Goal: Transaction & Acquisition: Purchase product/service

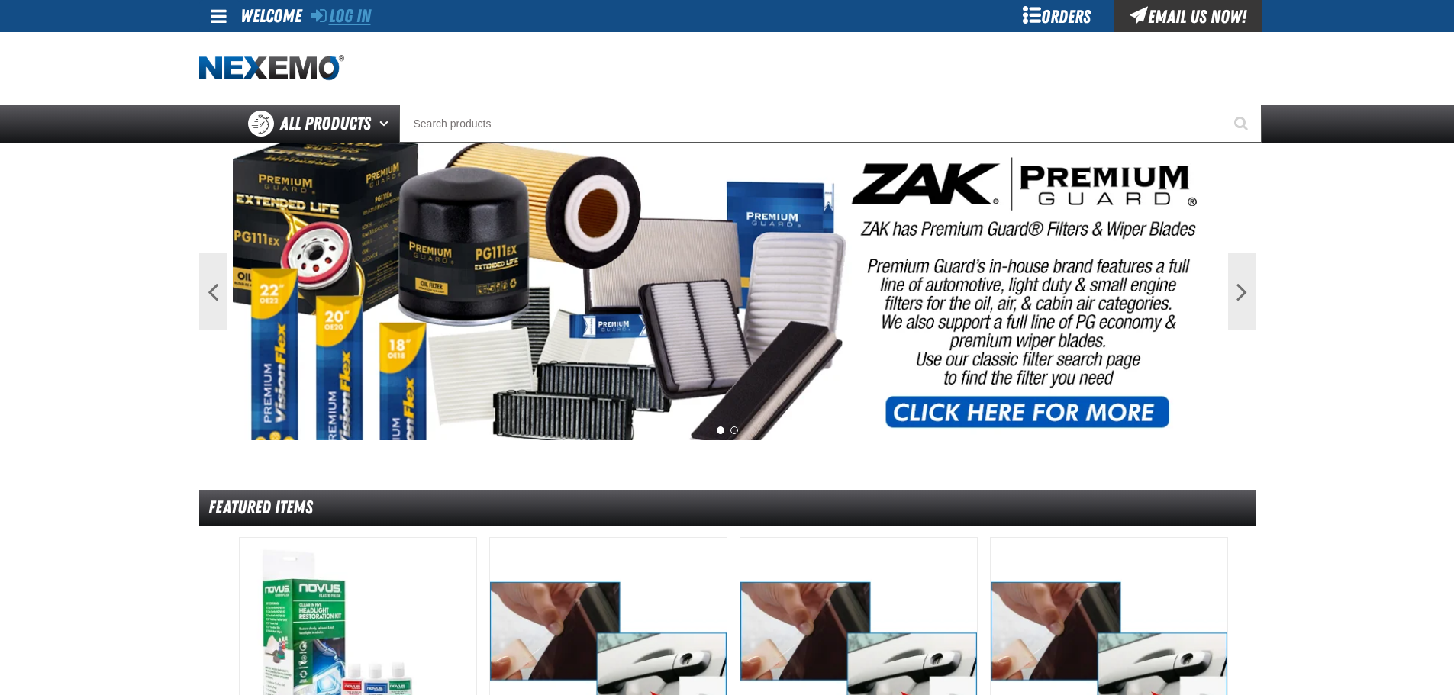
click at [356, 15] on link "Log In" at bounding box center [341, 15] width 60 height 21
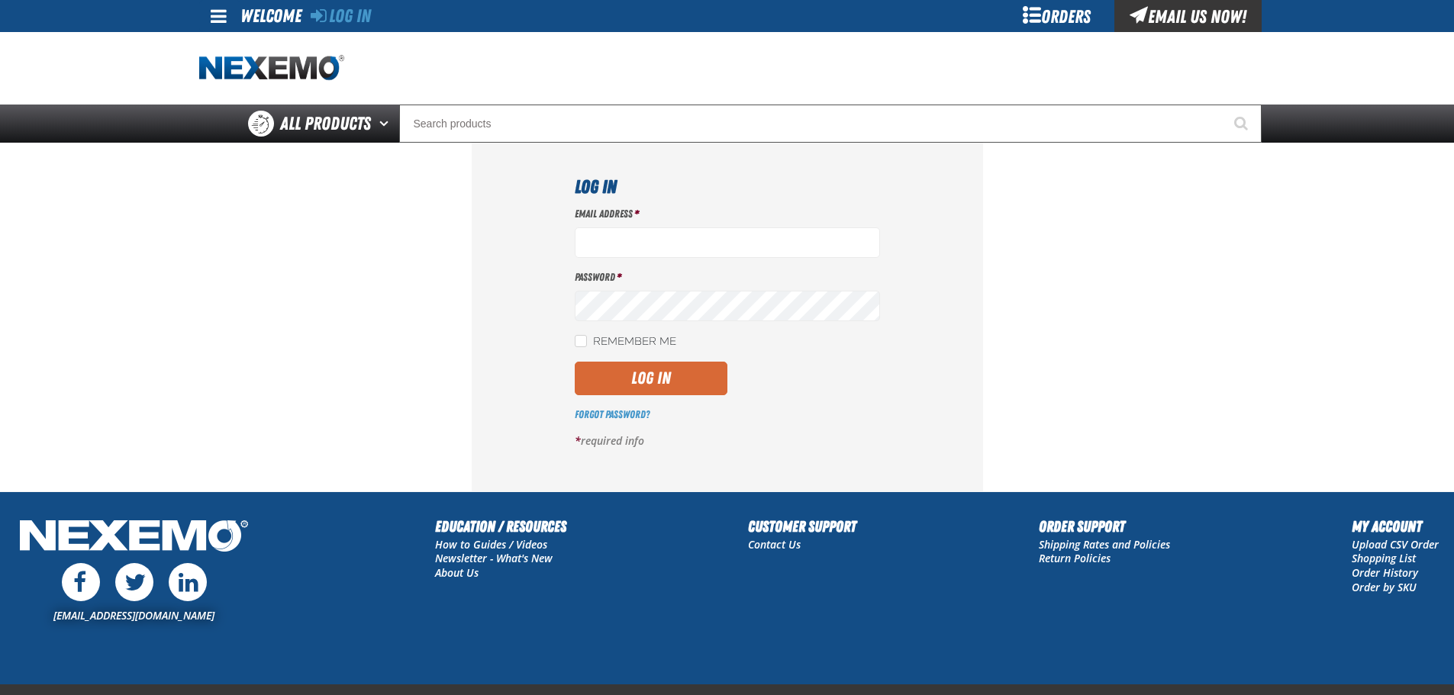
type input "[EMAIL_ADDRESS][DOMAIN_NAME]"
click at [663, 383] on button "Log In" at bounding box center [651, 379] width 153 height 34
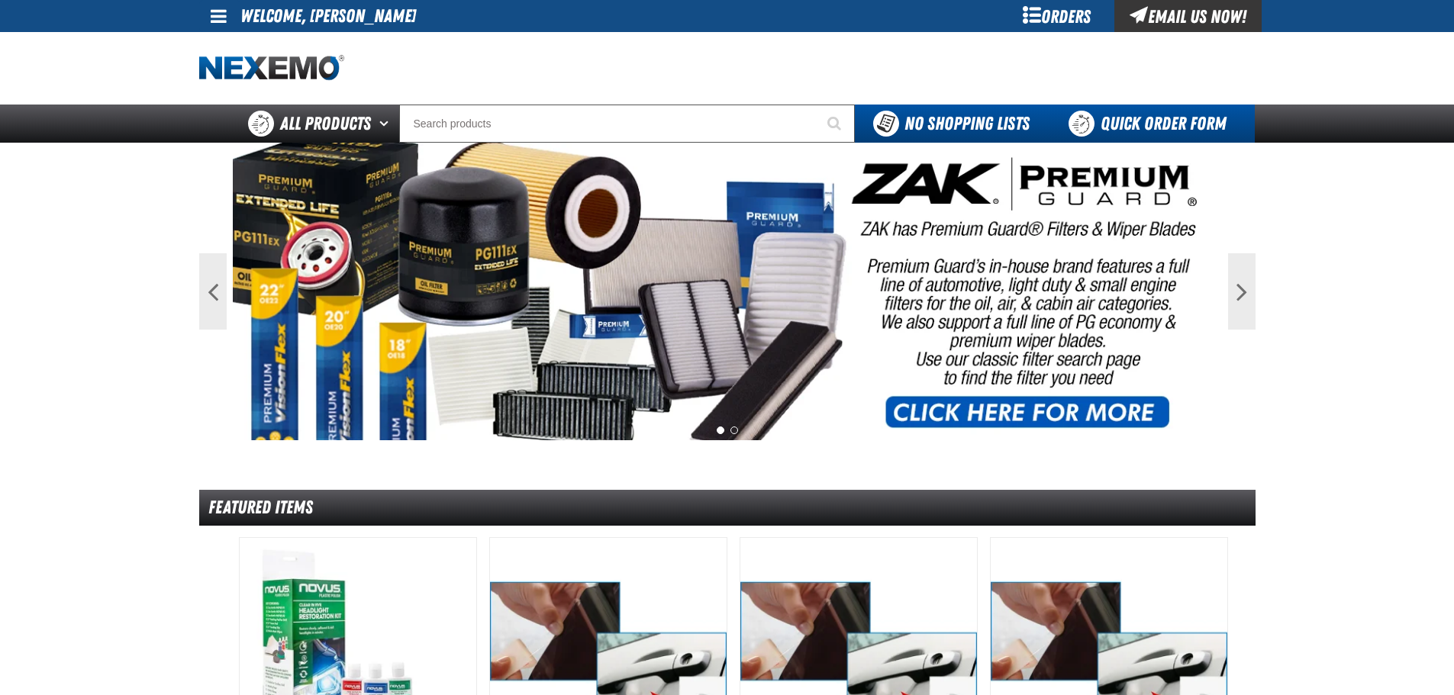
click at [1125, 122] on link "Quick Order Form" at bounding box center [1151, 124] width 207 height 38
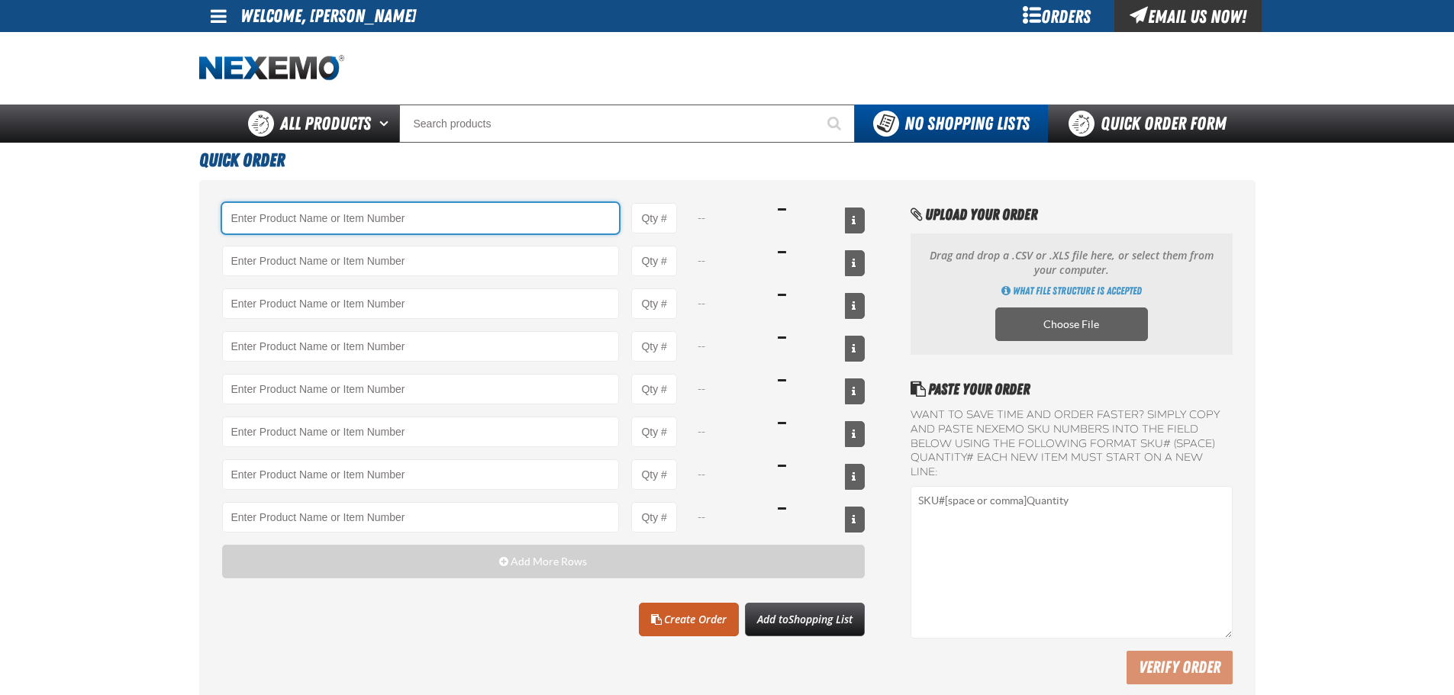
click at [385, 220] on input "Product" at bounding box center [421, 218] width 398 height 31
type input "A103 - Throttle Body and Intake Cleaner - ZAK Products"
type input "1"
select select "can"
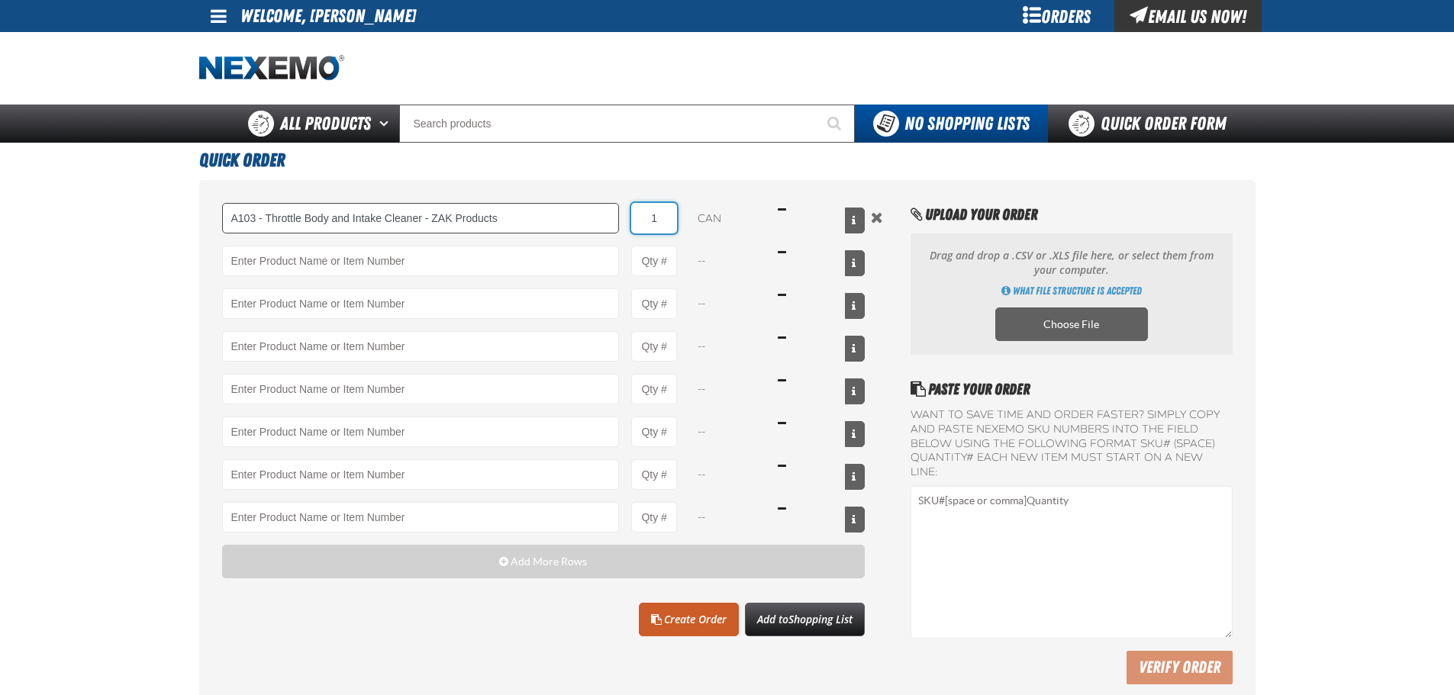
type input "A103 - Throttle Body and Intake Cleaner - ZAK Products"
type input "96"
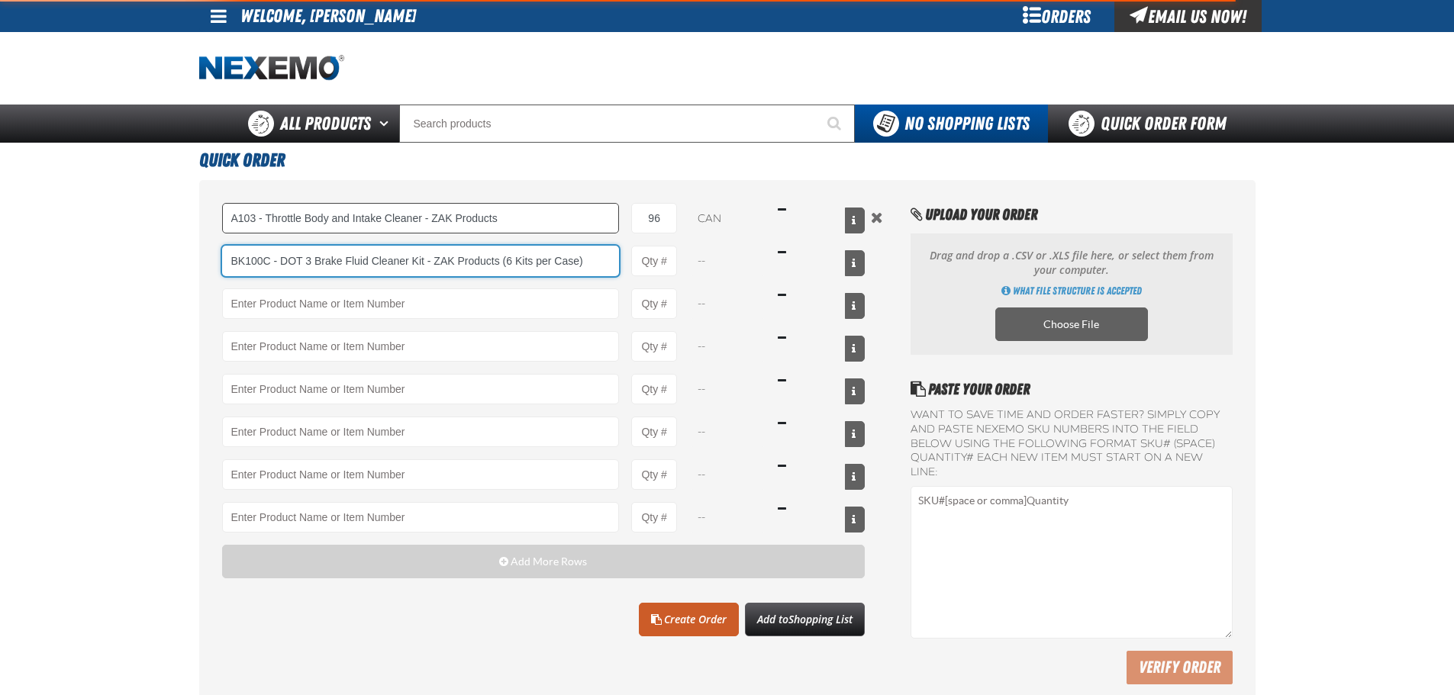
type input "BK100C - DOT 3 Brake Fluid Cleaner Kit - ZAK Products (6 Kits per Case)"
type input "1"
select select "kit"
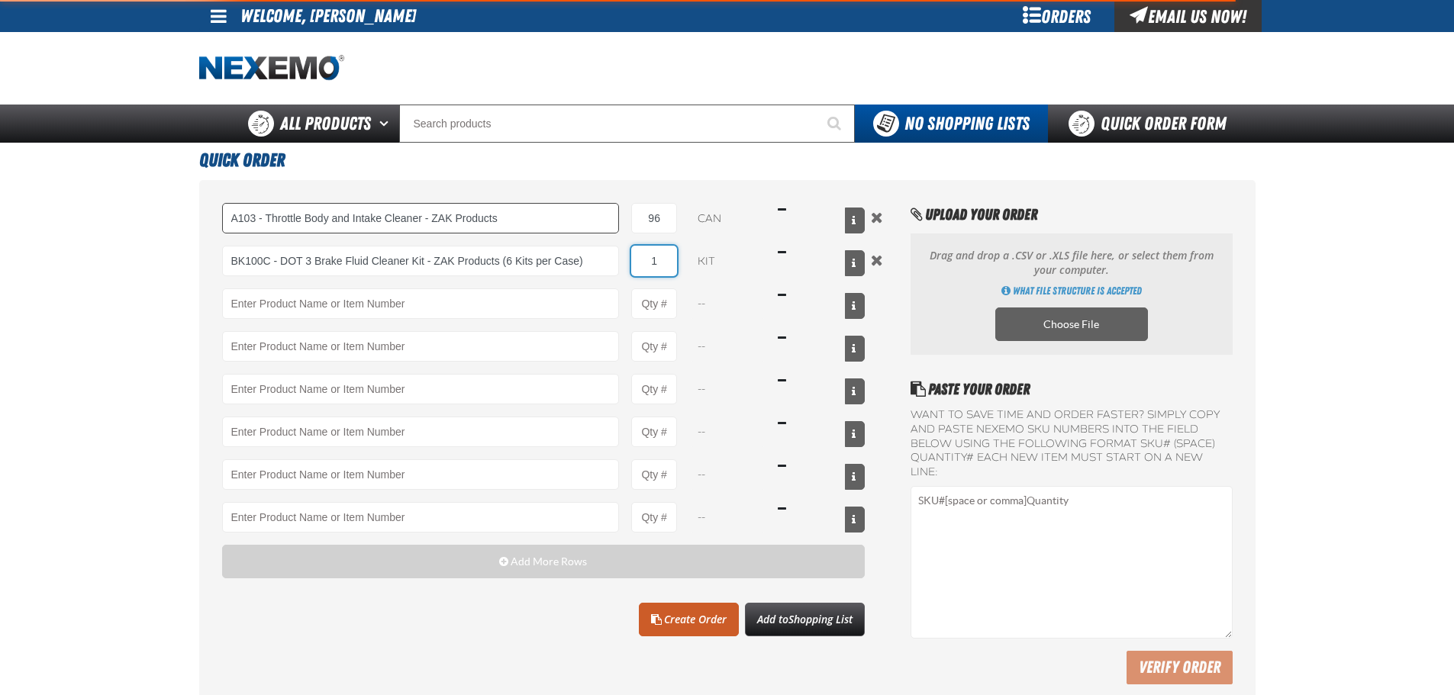
type input "BK100C - DOT 3 Brake Fluid Cleaner Kit - ZAK Products (6 Kits per Case)"
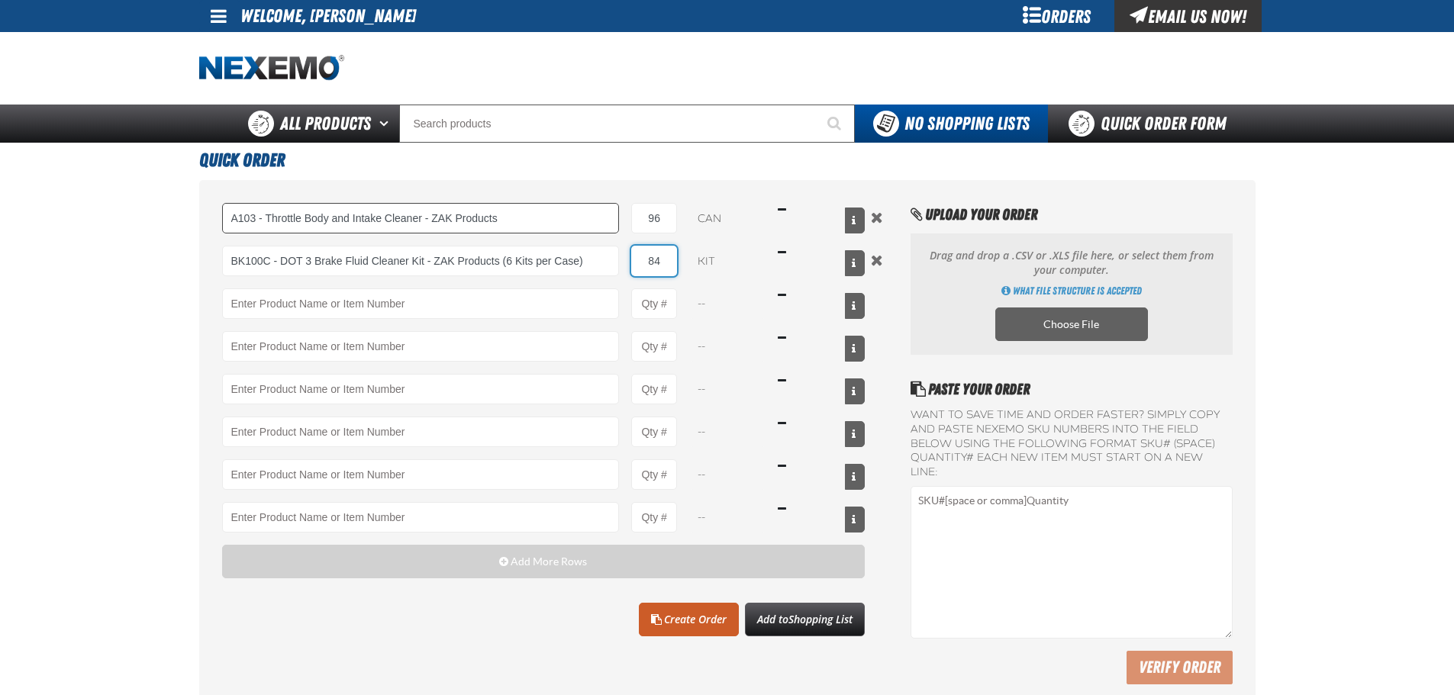
type input "84"
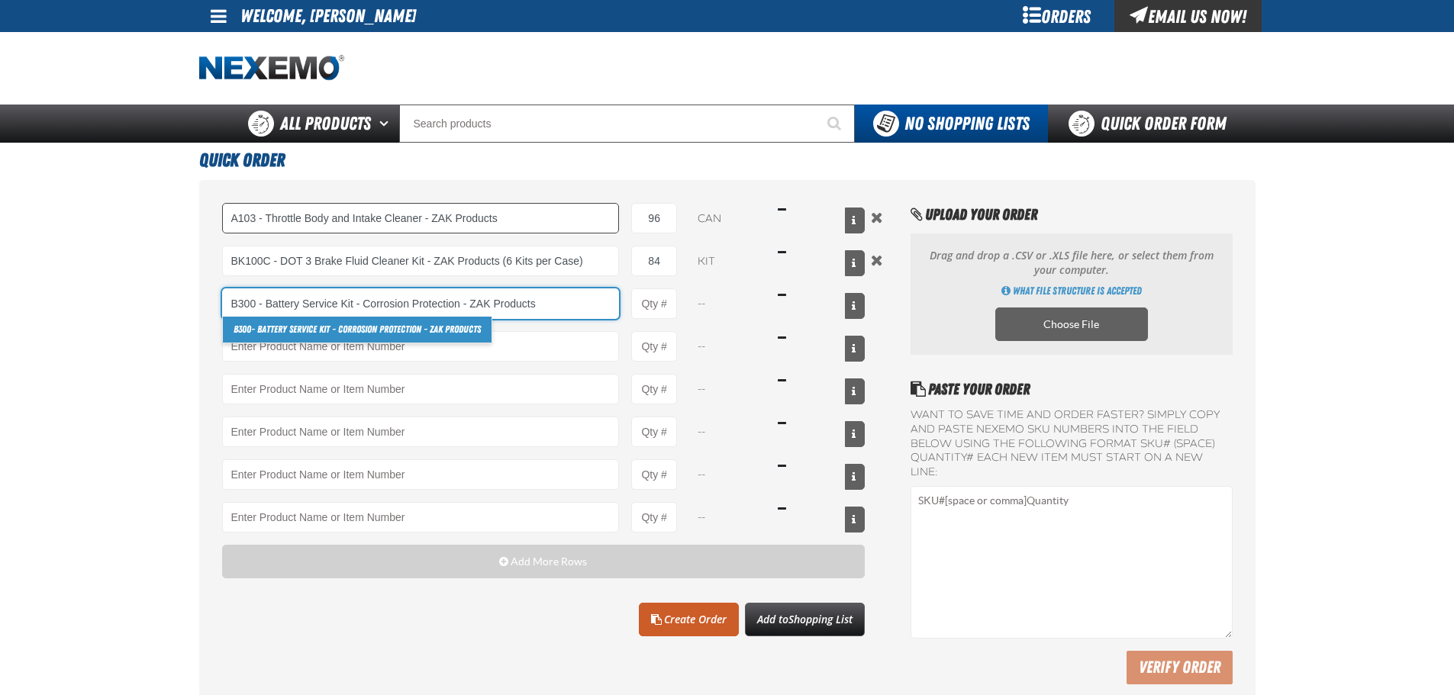
type input "B300 - Battery Service Kit - Corrosion Protection - ZAK Products"
type input "1"
select select "kit"
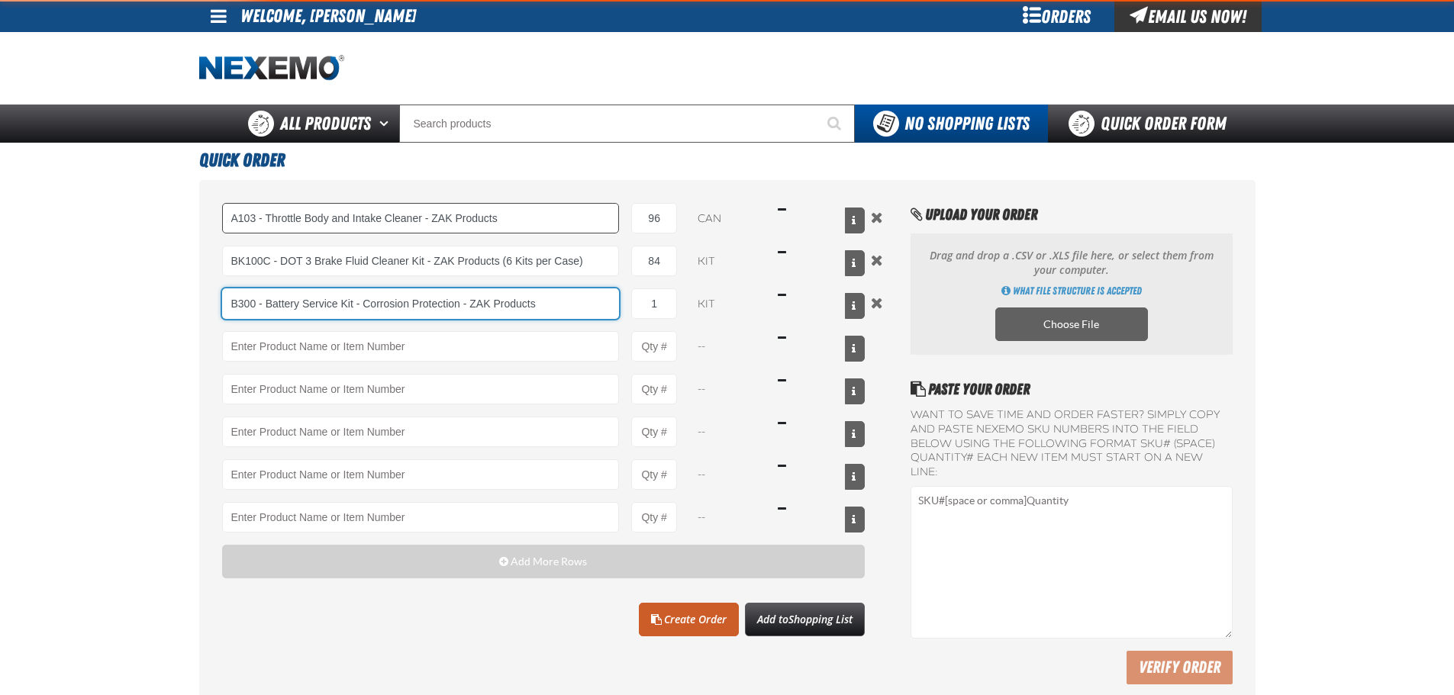
type input "B300 - Battery Service Kit - Corrosion Protection - ZAK Products"
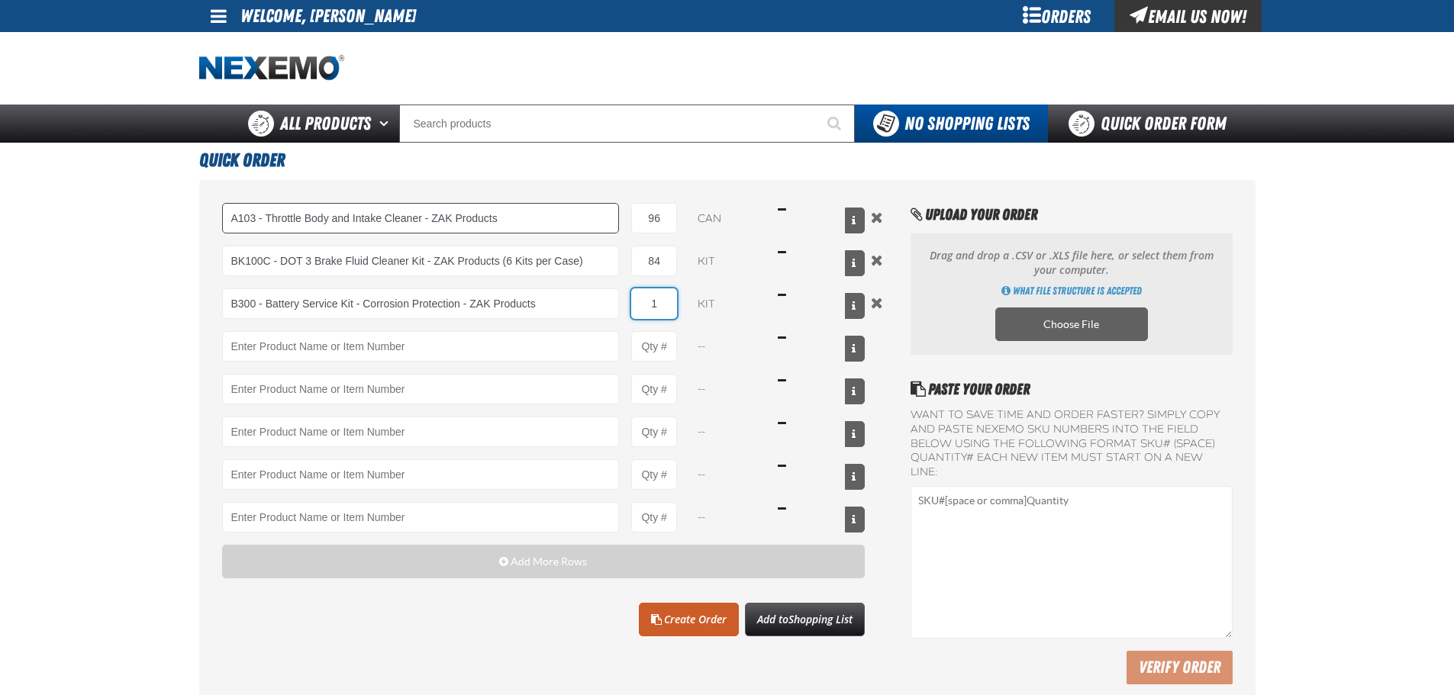
type input "7"
type input "B300 - Battery Service Kit - Corrosion Protection - ZAK Products"
type input "72"
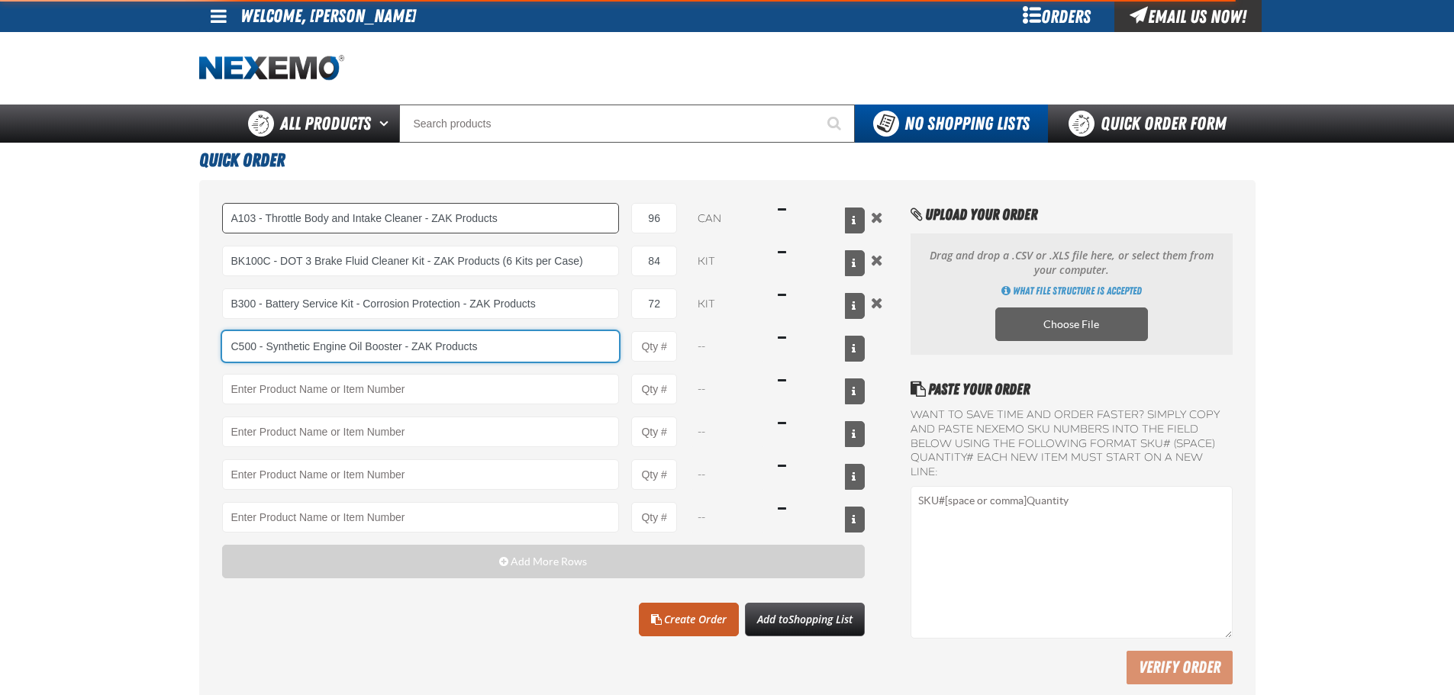
type input "C500 - Synthetic Engine Oil Booster - ZAK Products"
type input "1"
select select "bottle"
type input "C500 - Synthetic Engine Oil Booster - ZAK Products"
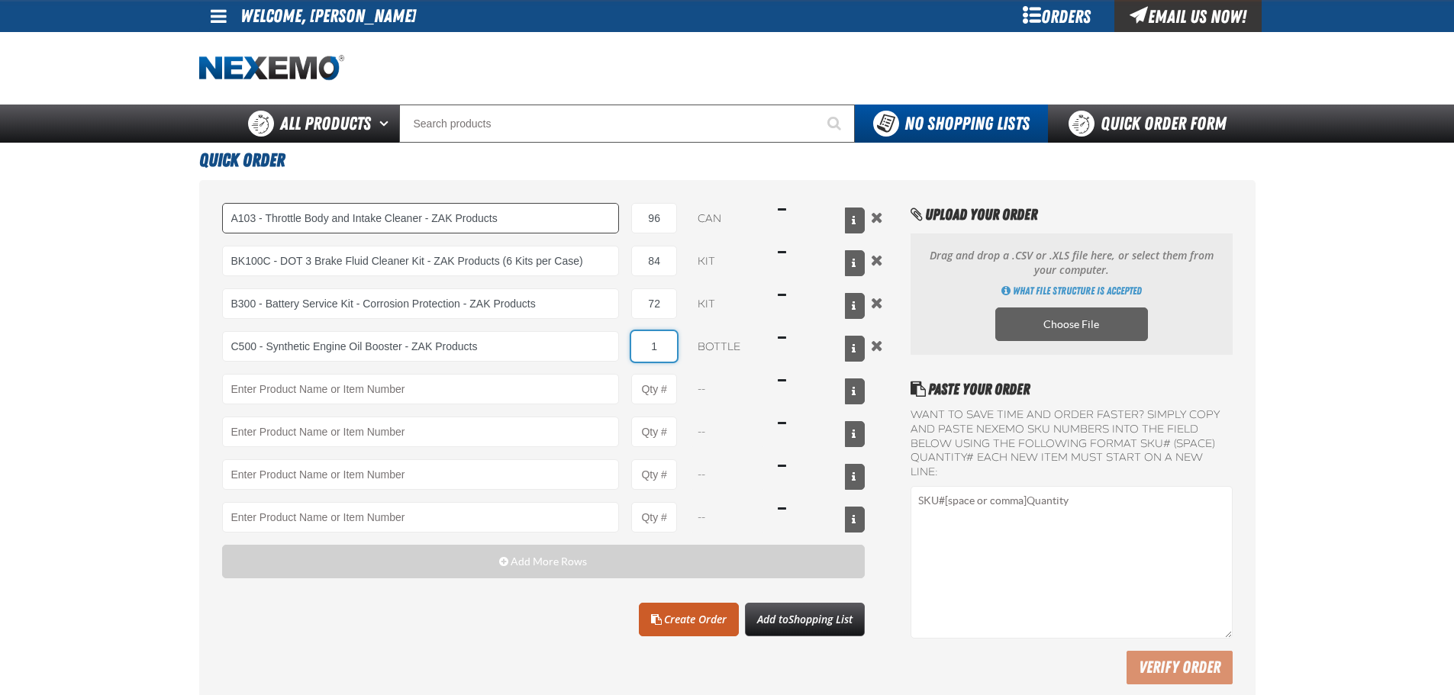
type input "19"
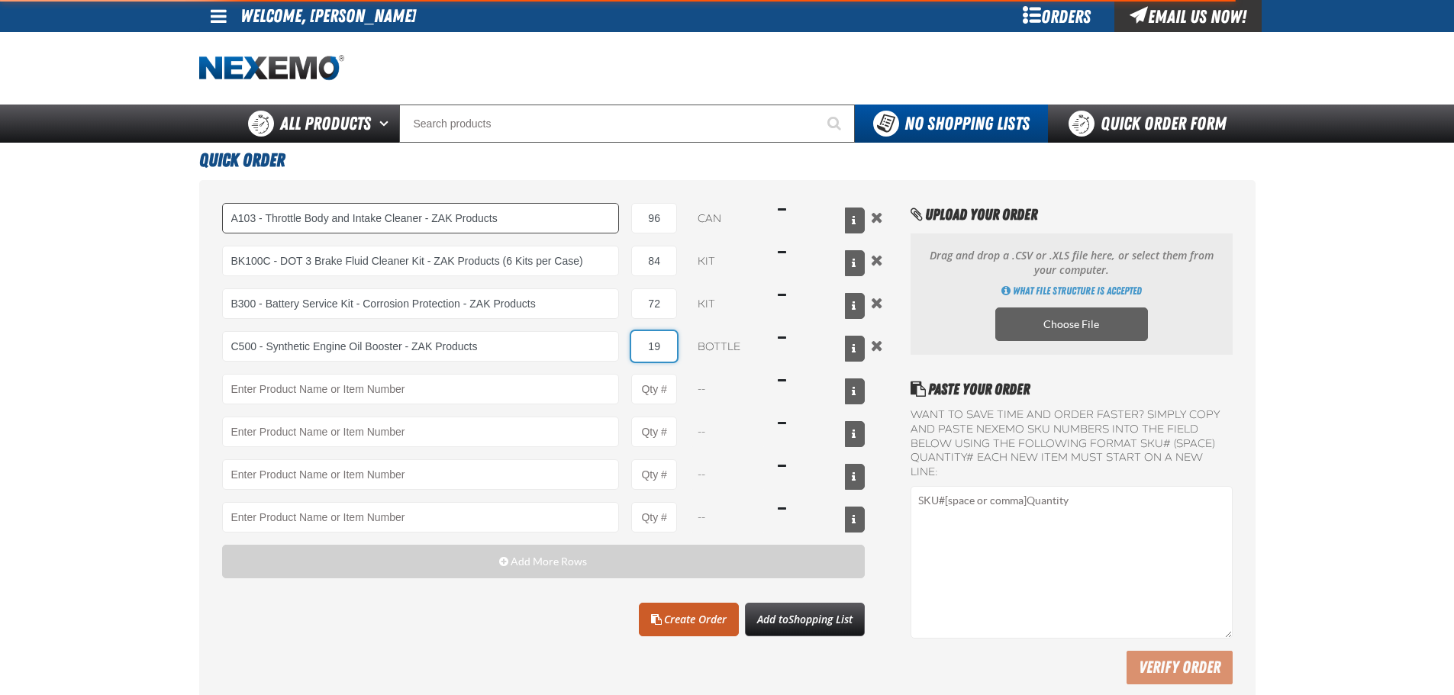
type input "C500 - Synthetic Engine Oil Booster - ZAK Products"
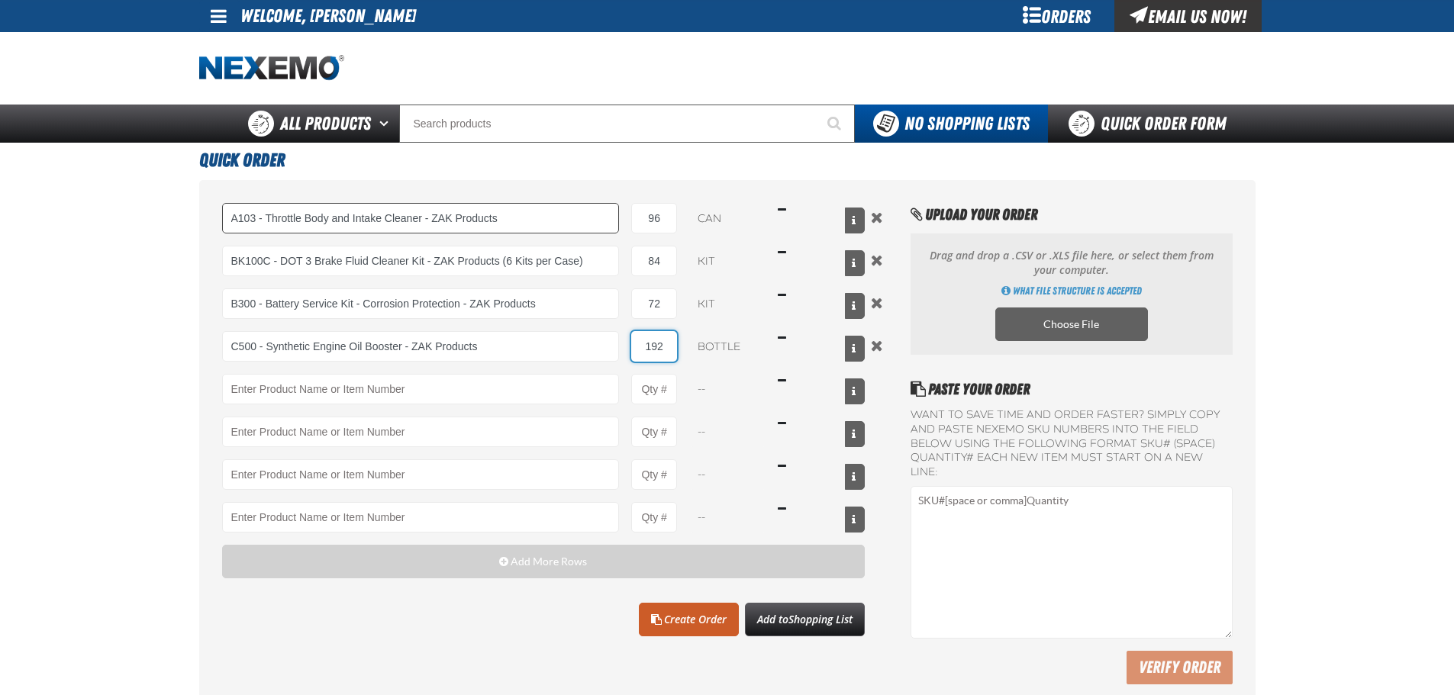
type input "192"
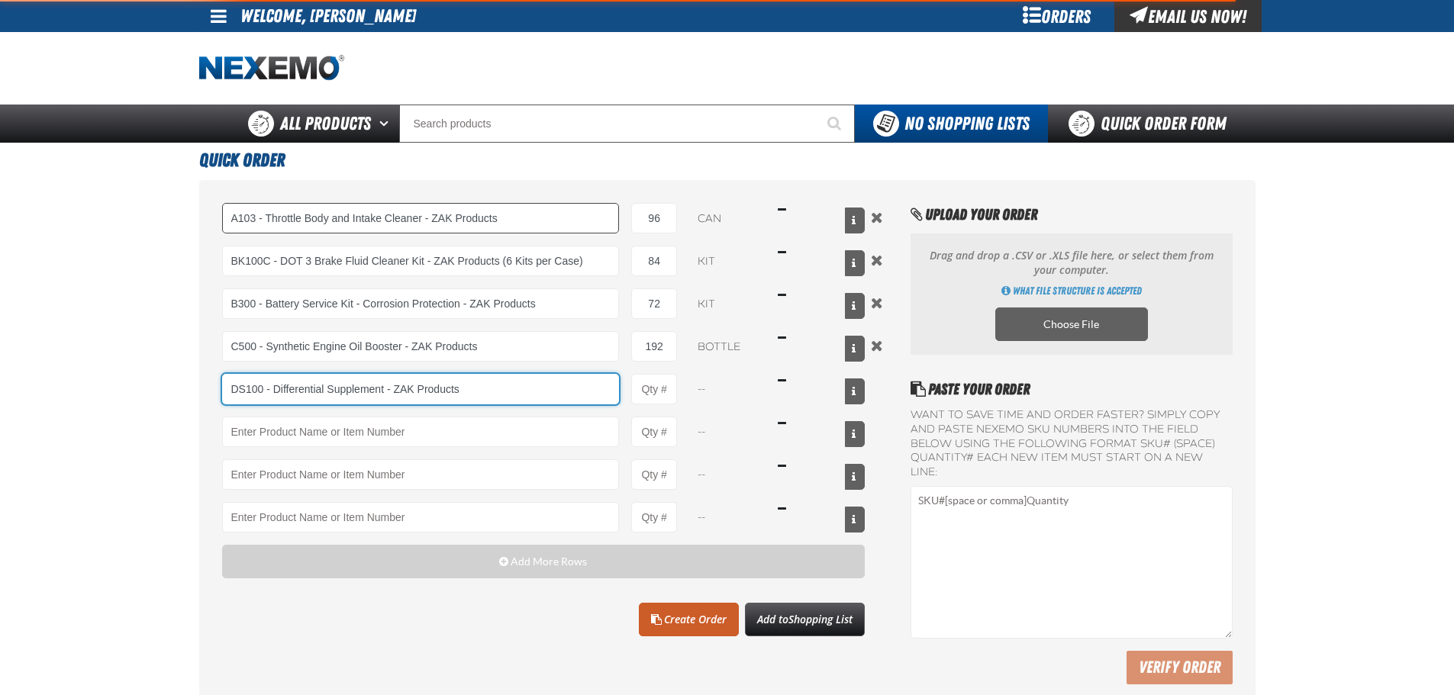
type input "DS100 - Differential Supplement - ZAK Products"
type input "1"
select select "bottle"
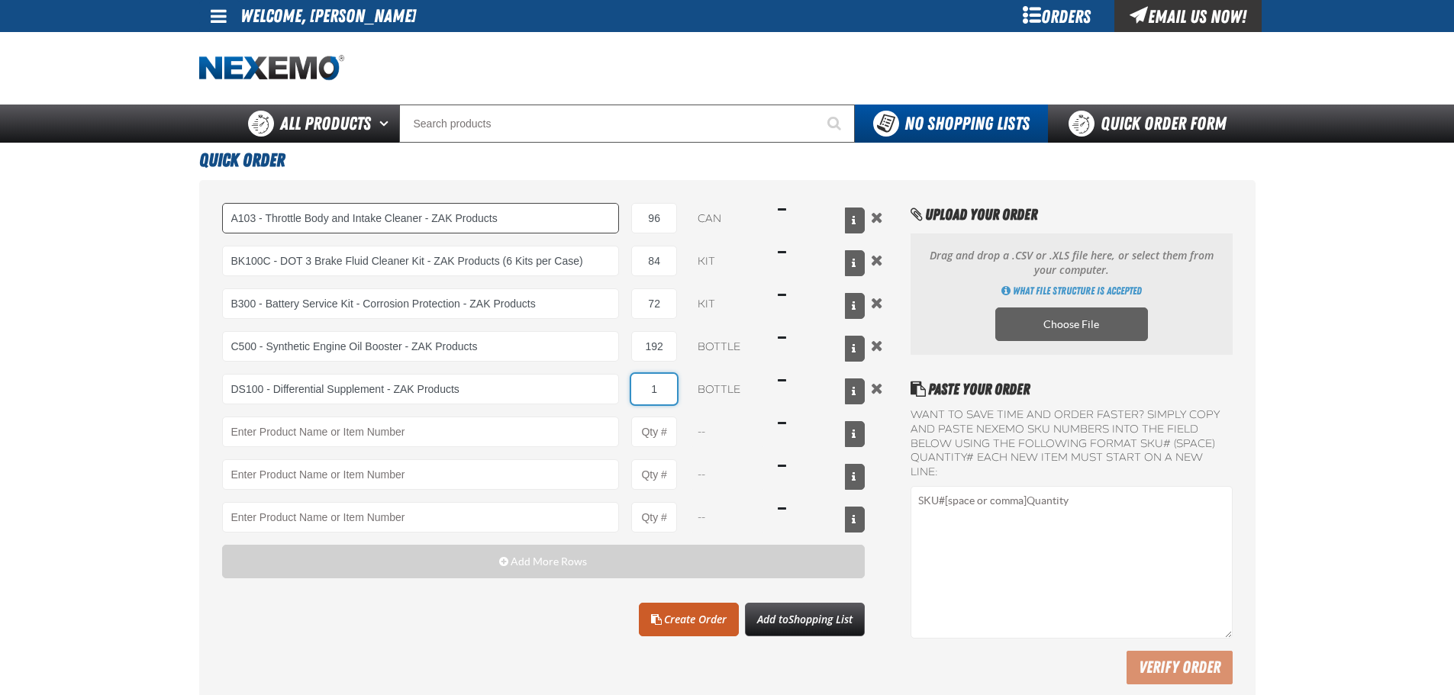
type input "DS100 - Differential Supplement - ZAK Products"
type input "48"
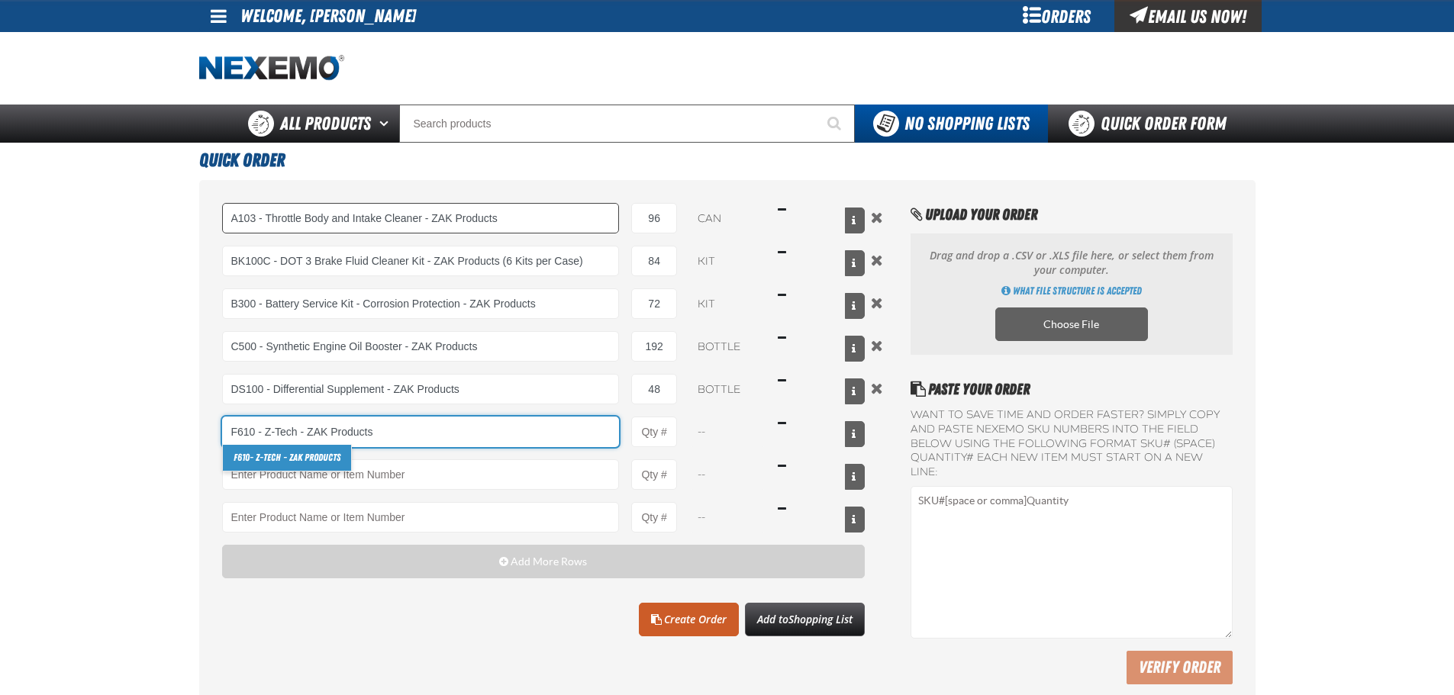
type input "F610 - Z-Tech - ZAK Products"
type input "1"
select select "bottle"
type input "F610 - Z-Tech - ZAK Products"
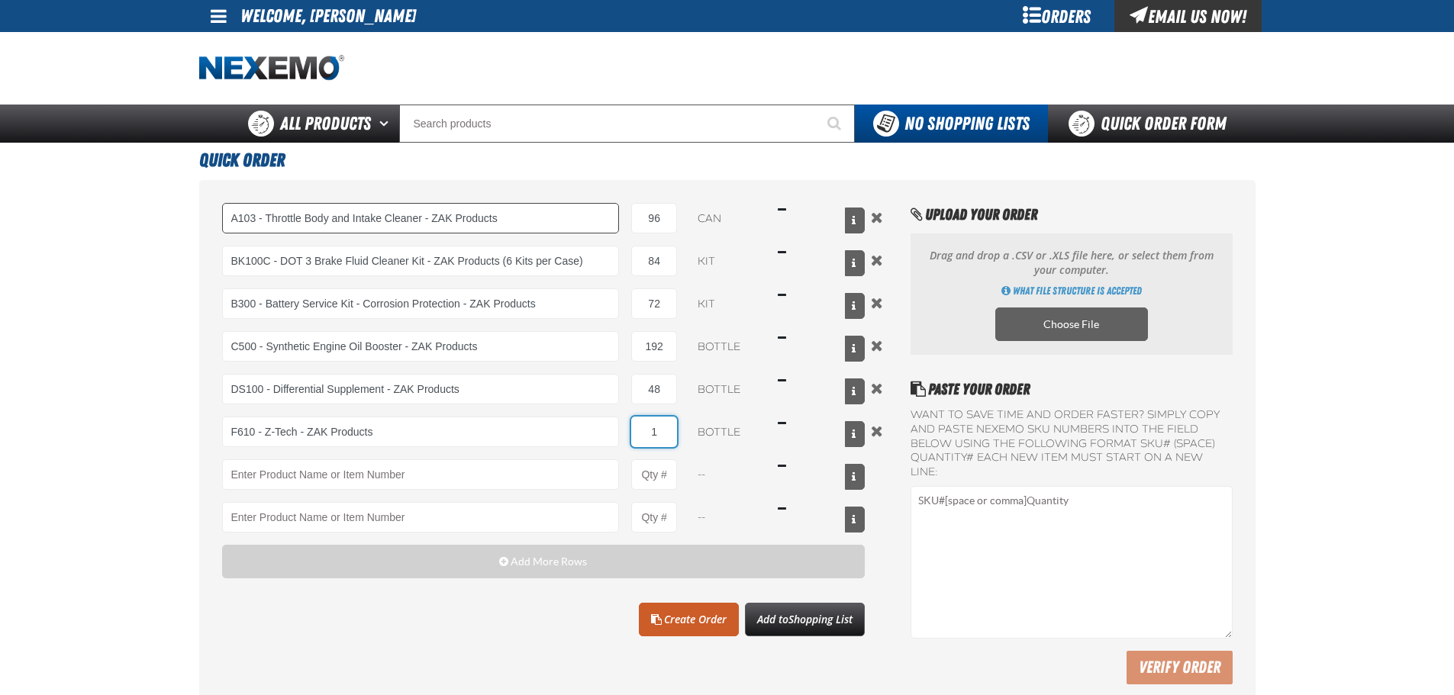
type input "16"
type input "F610 - Z-Tech - ZAK Products"
type input "168"
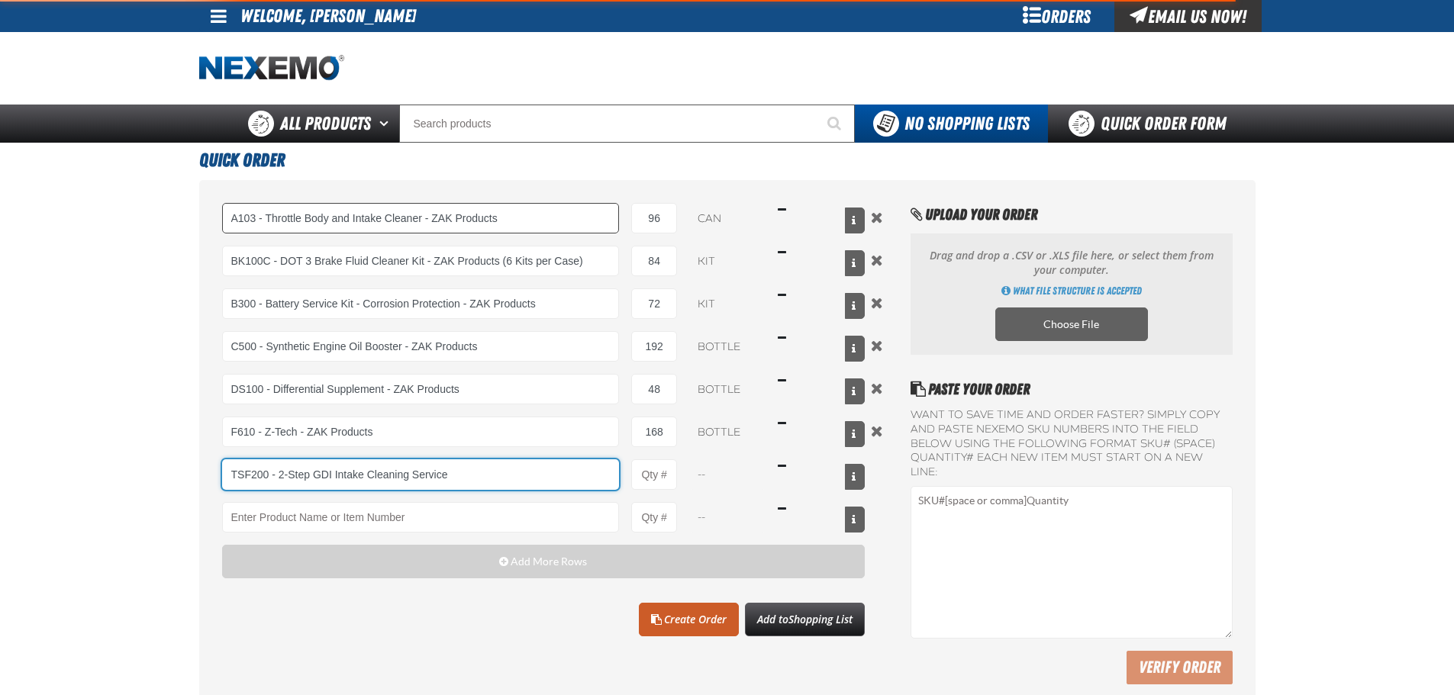
type input "TSF200 - 2-Step GDI Intake Cleaning Service"
type input "1"
select select "kit"
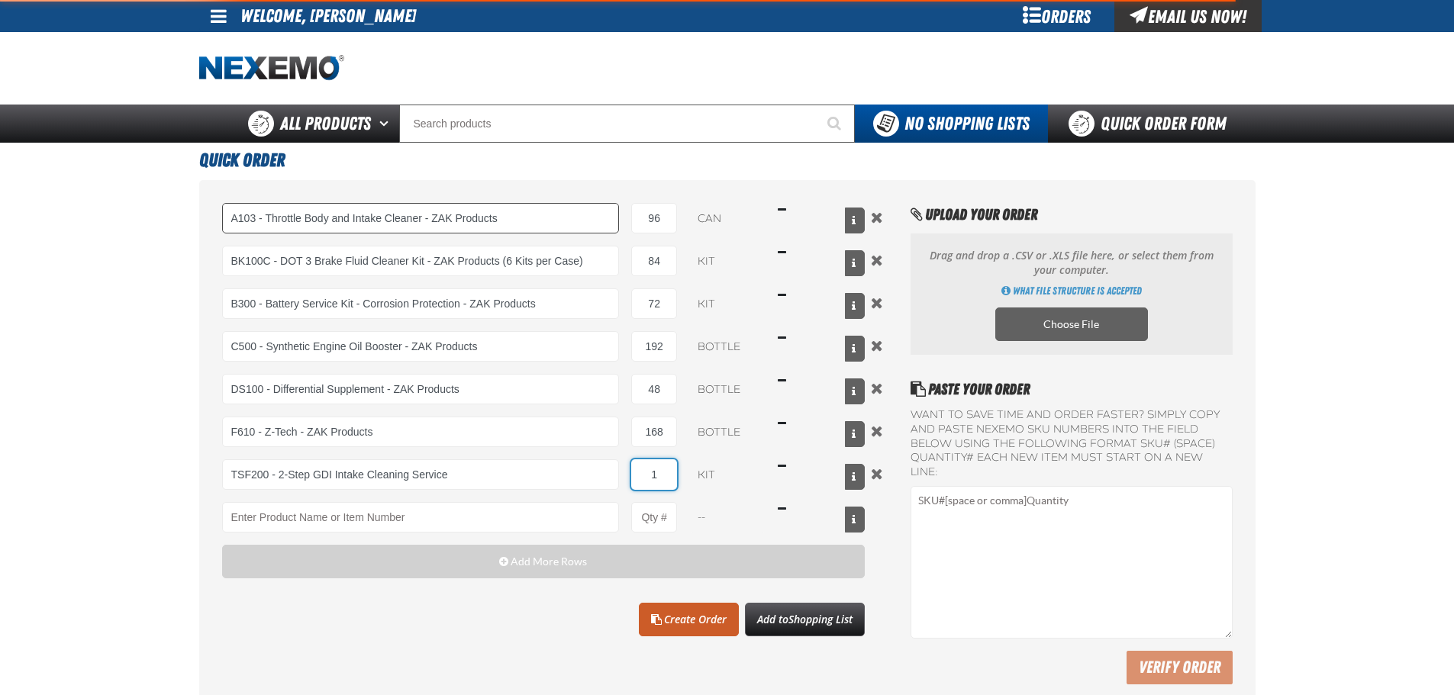
type input "TSF200 - 2-Step GDI Intake Cleaning Service"
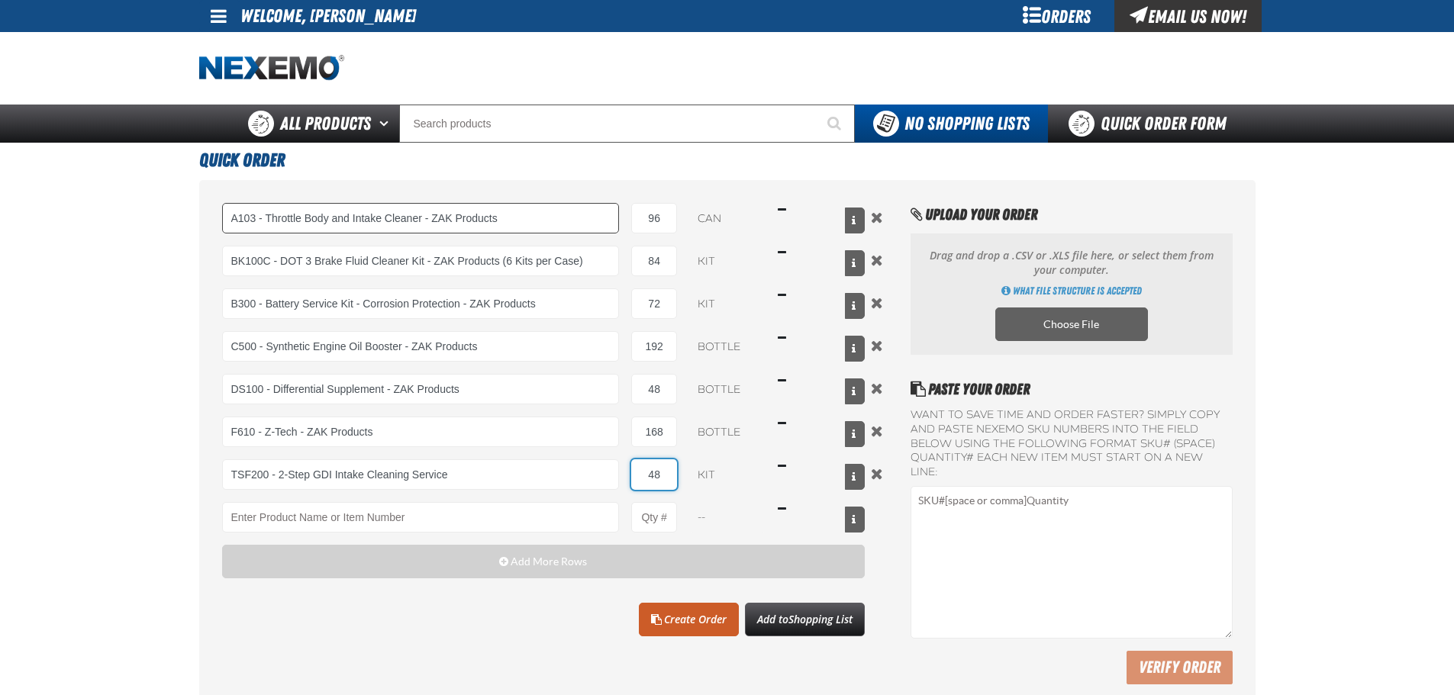
type input "48"
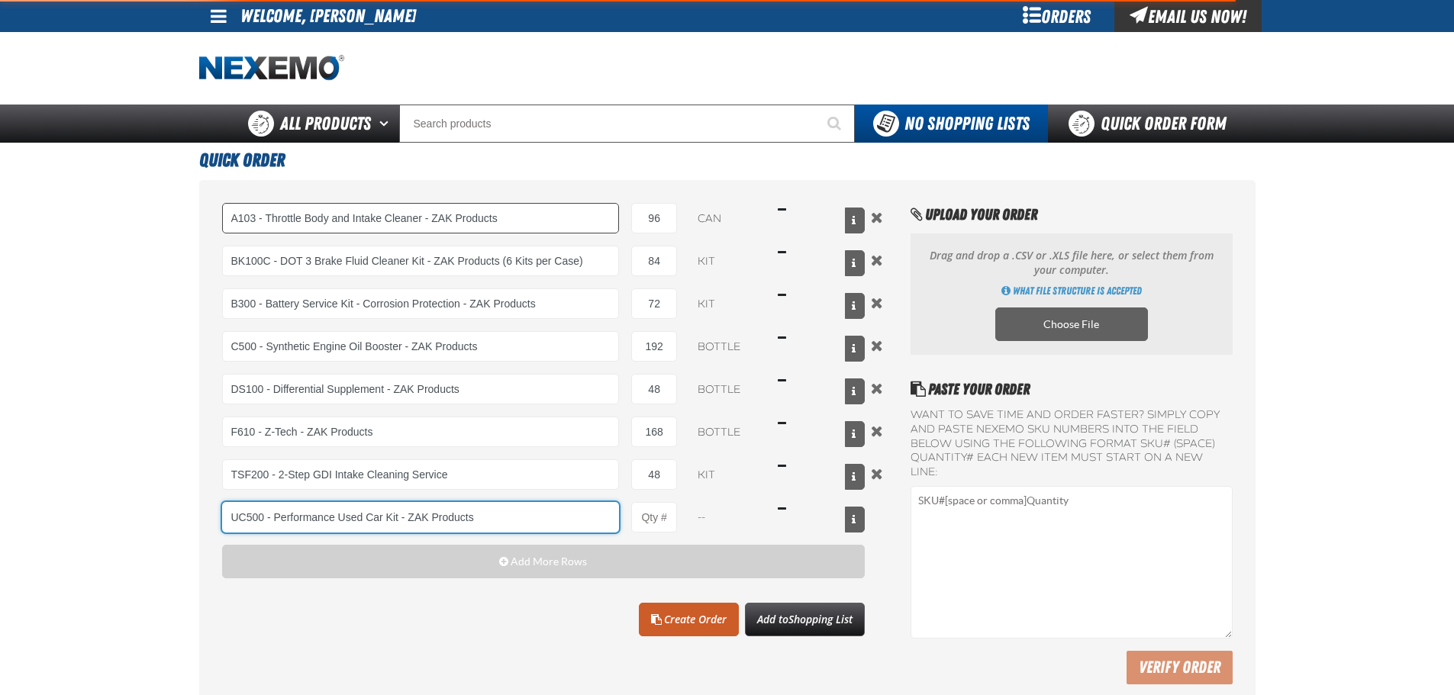
type input "UC500 - Performance Used Car Kit - ZAK Products"
type input "1"
select select "kit"
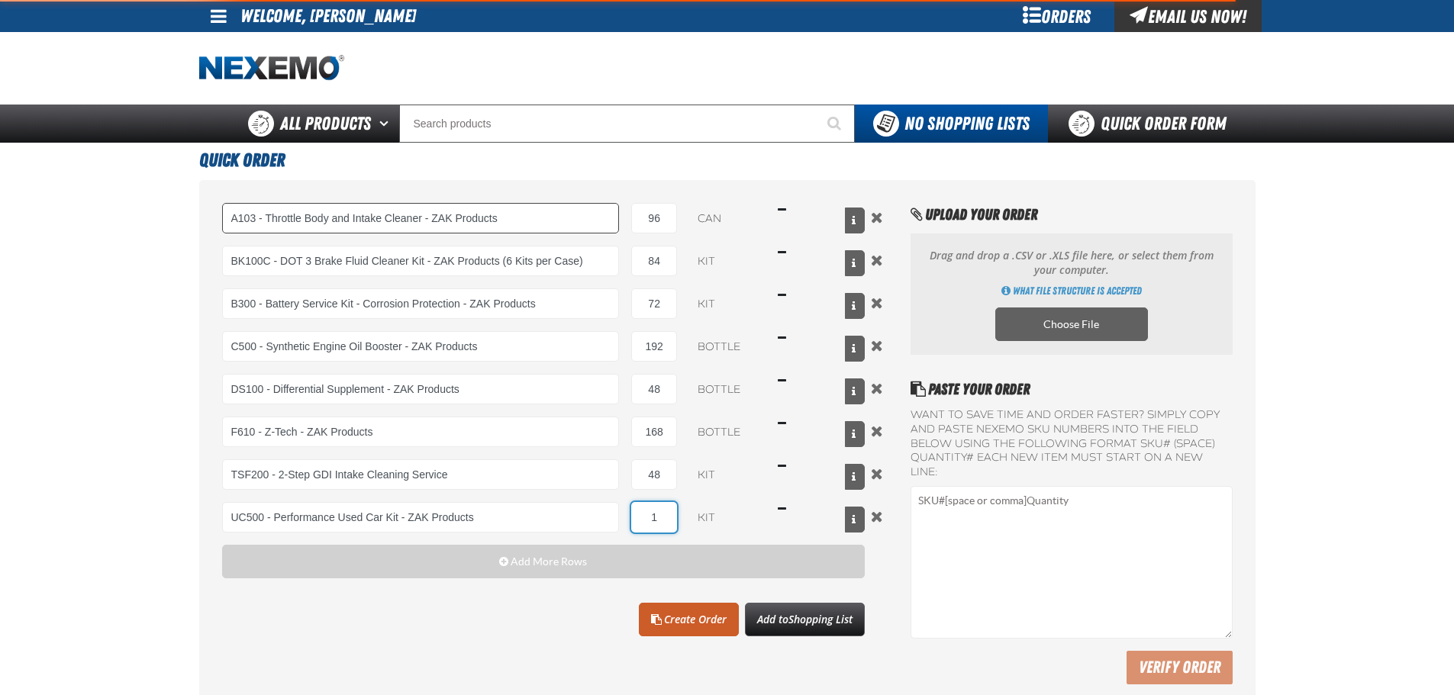
type input "UC500 - Performance Used Car Kit - ZAK Products"
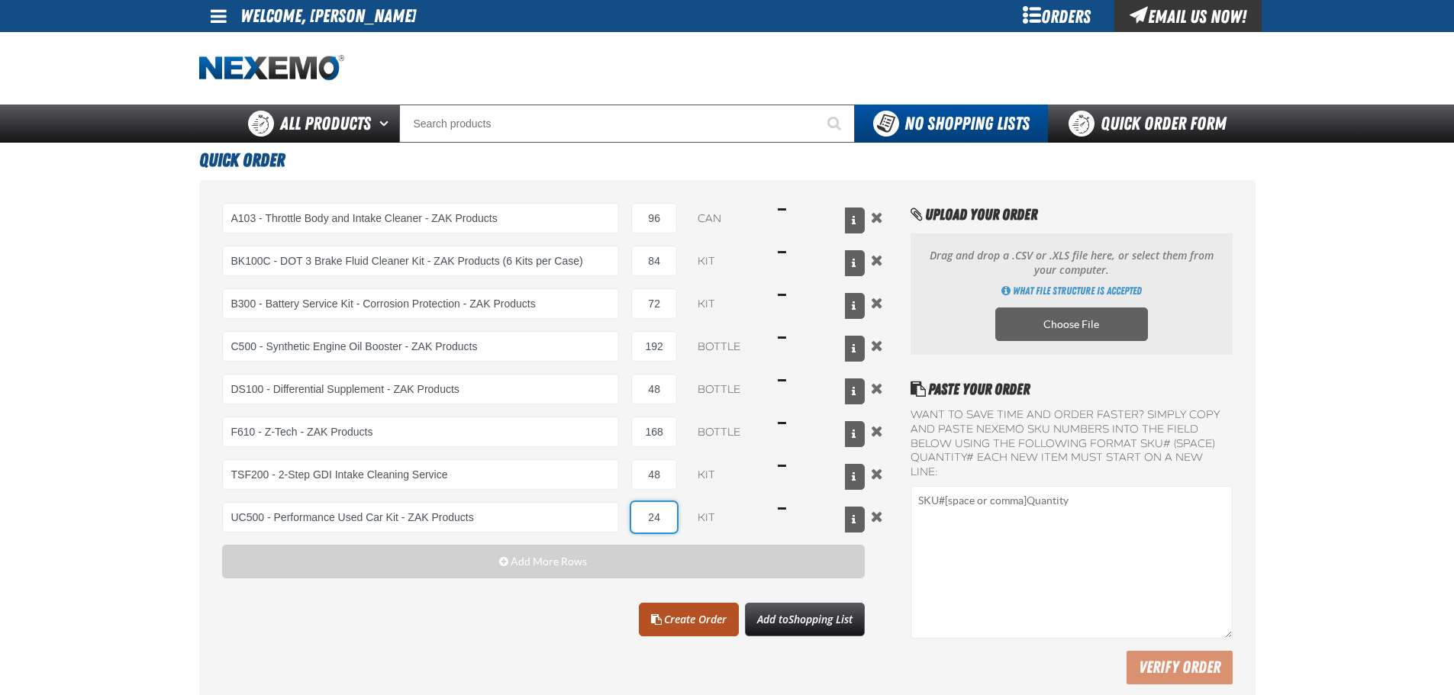
type input "24"
drag, startPoint x: 676, startPoint y: 618, endPoint x: 684, endPoint y: 616, distance: 8.0
click at [676, 618] on link "Create Order" at bounding box center [689, 620] width 100 height 34
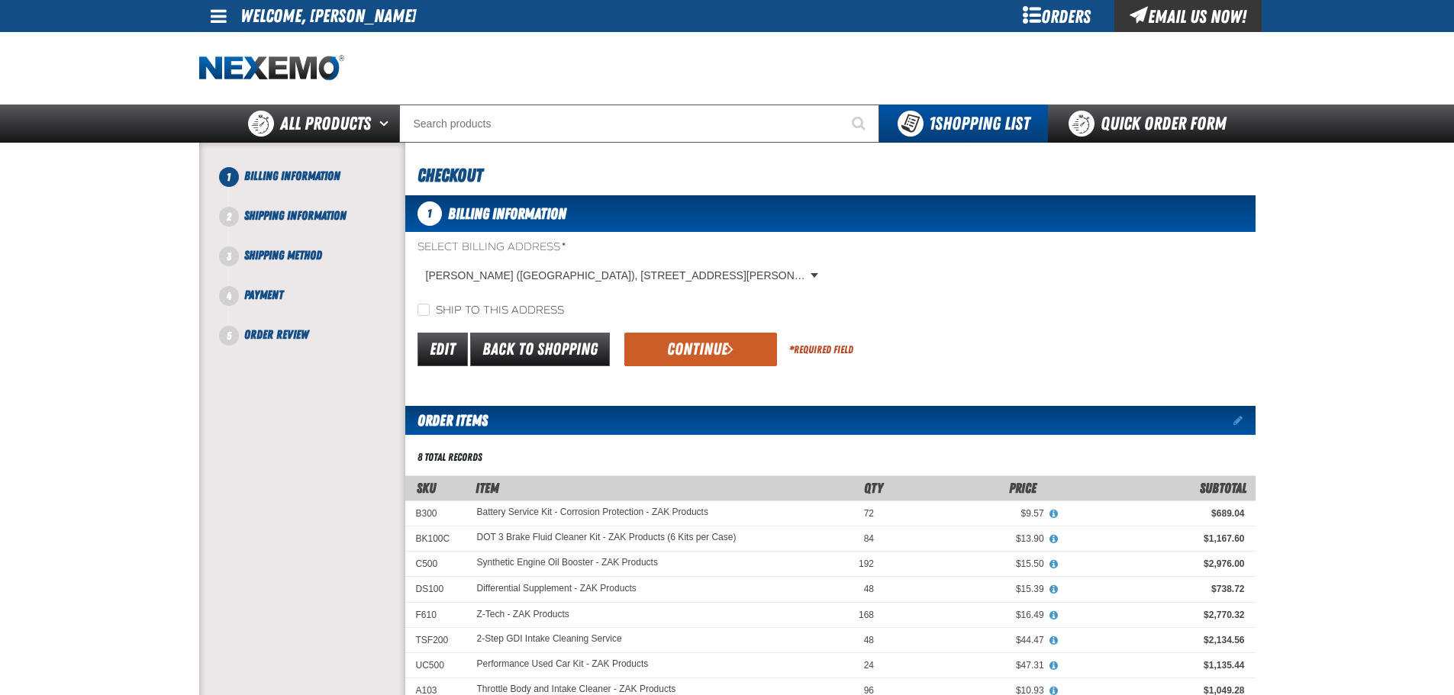
drag, startPoint x: 524, startPoint y: 300, endPoint x: 523, endPoint y: 310, distance: 10.0
click at [524, 302] on div "Select Billing Address * Van Subaru (MO), 90 Northwest Vivion Road, KANSAS CITY…" at bounding box center [830, 279] width 850 height 79
click at [523, 310] on label "Ship to this address" at bounding box center [491, 311] width 147 height 15
click at [430, 310] on input "Ship to this address" at bounding box center [424, 310] width 12 height 12
checkbox input "true"
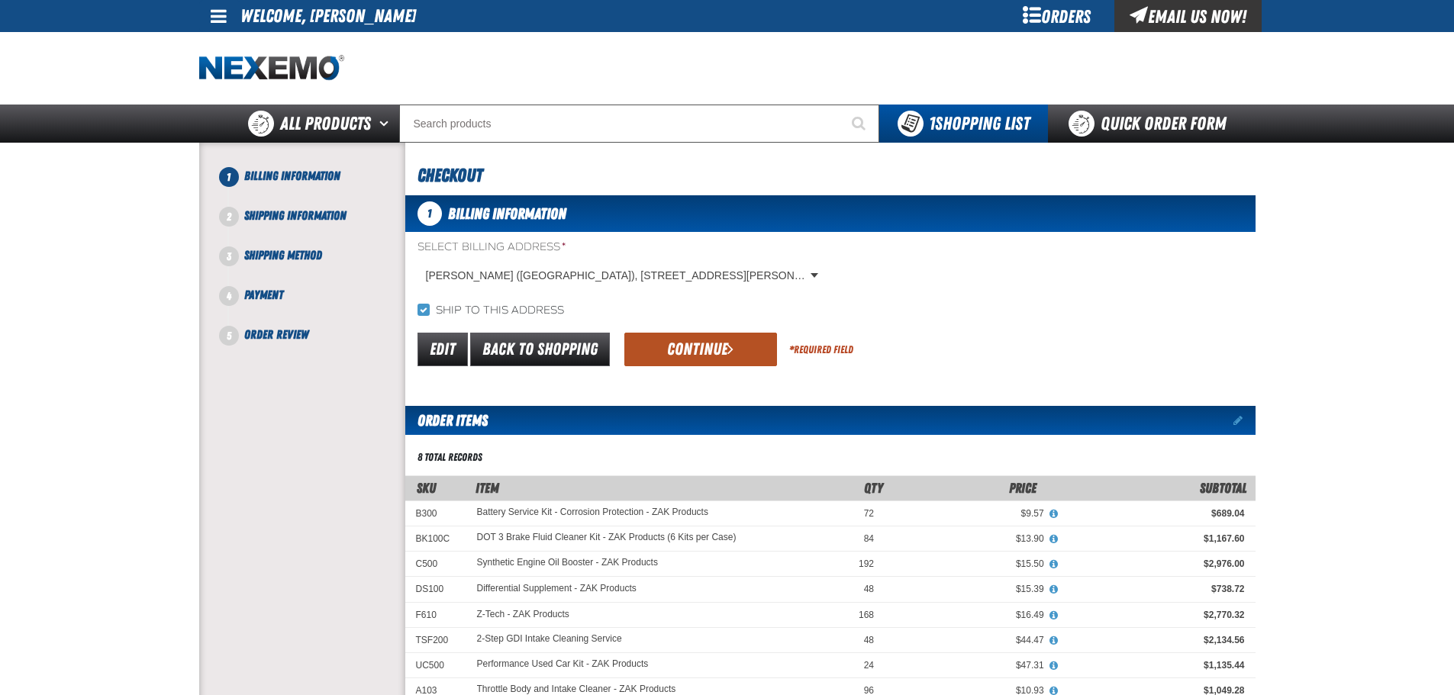
click at [692, 360] on button "Continue" at bounding box center [700, 350] width 153 height 34
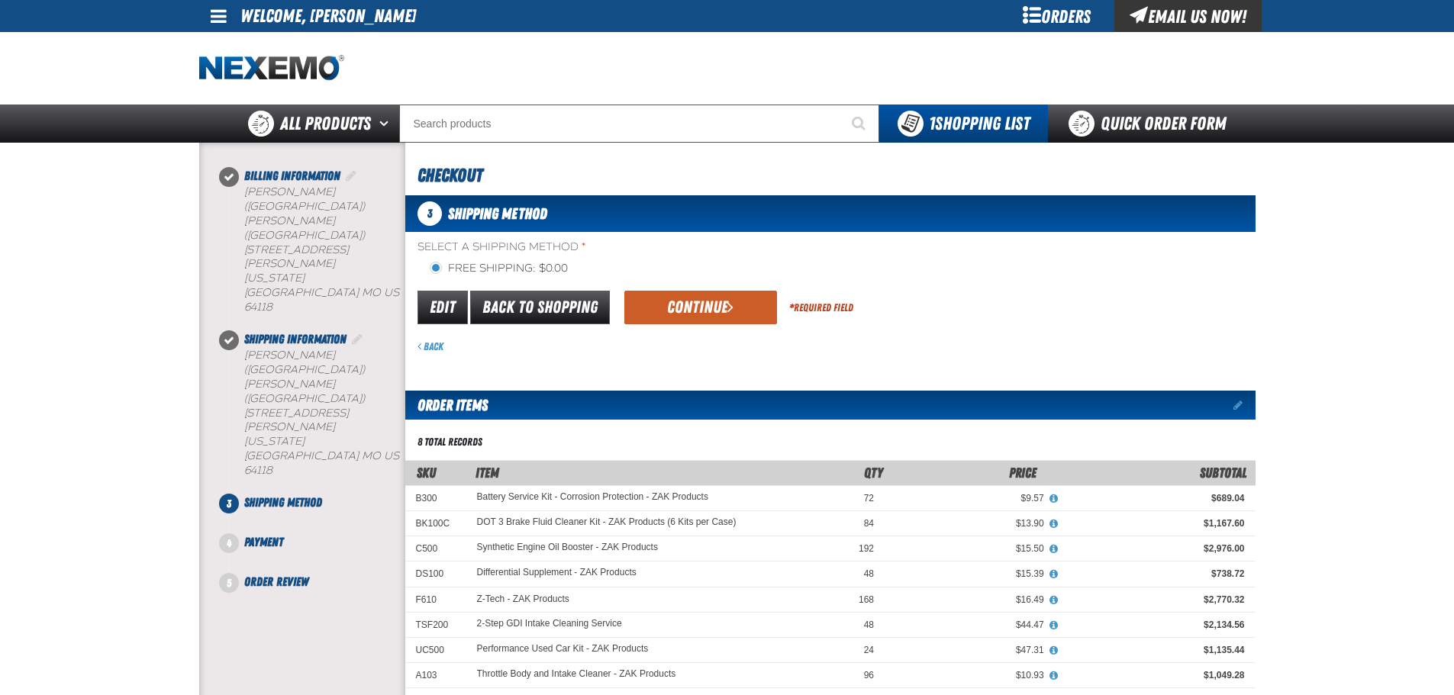
drag, startPoint x: 744, startPoint y: 315, endPoint x: 727, endPoint y: 335, distance: 26.0
click at [744, 315] on button "Continue" at bounding box center [700, 308] width 153 height 34
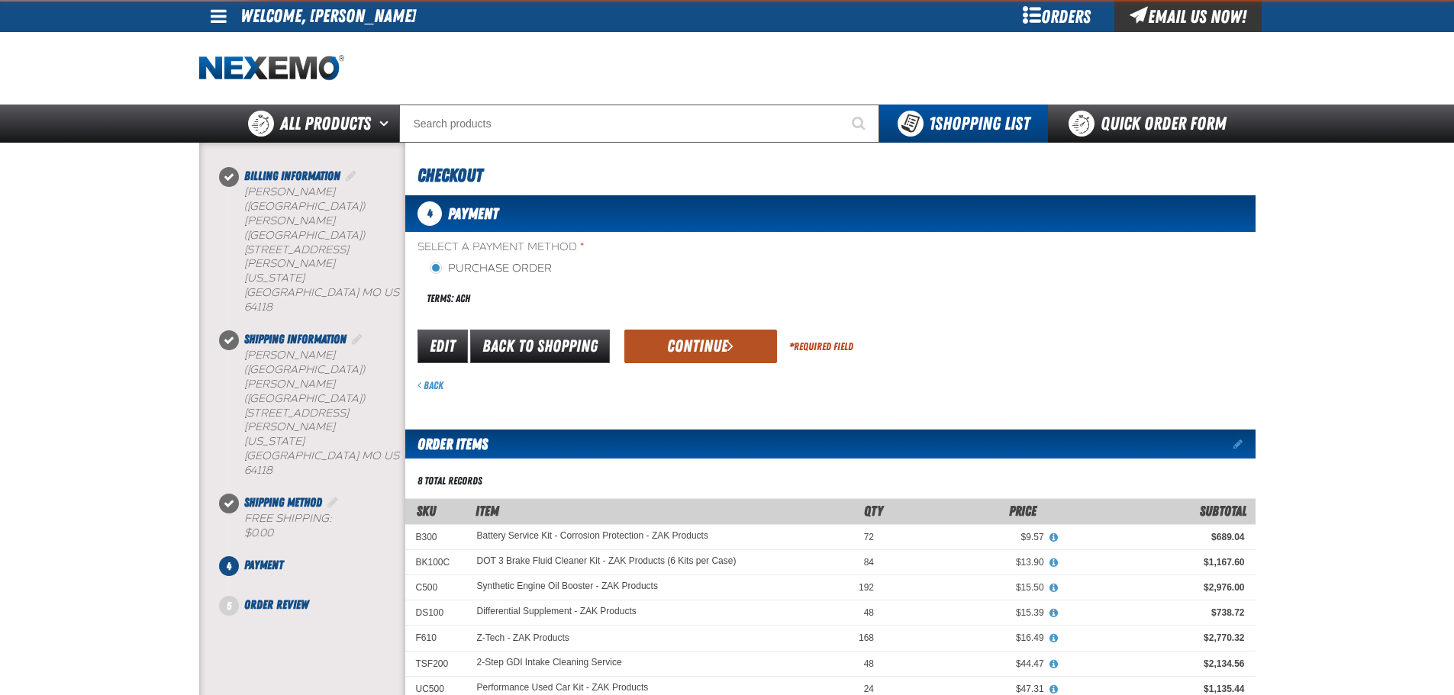
click at [689, 345] on button "Continue" at bounding box center [700, 347] width 153 height 34
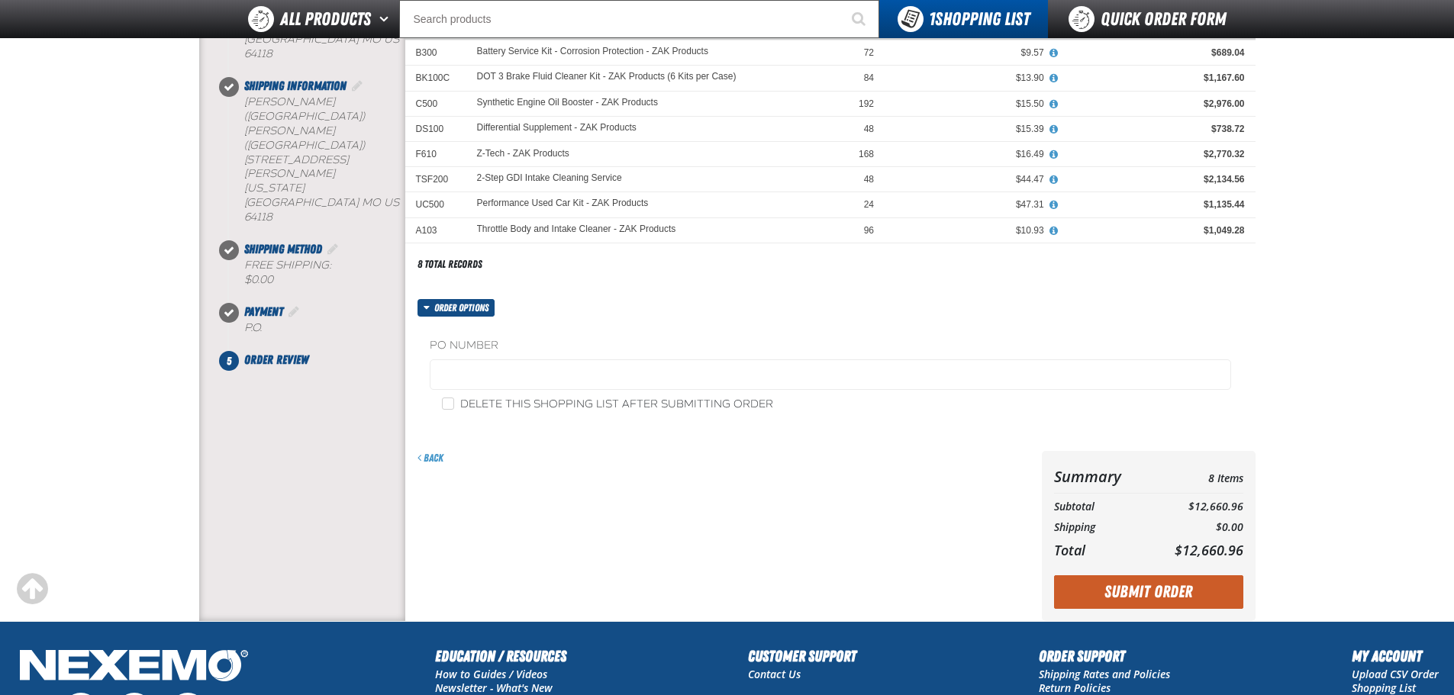
scroll to position [229, 0]
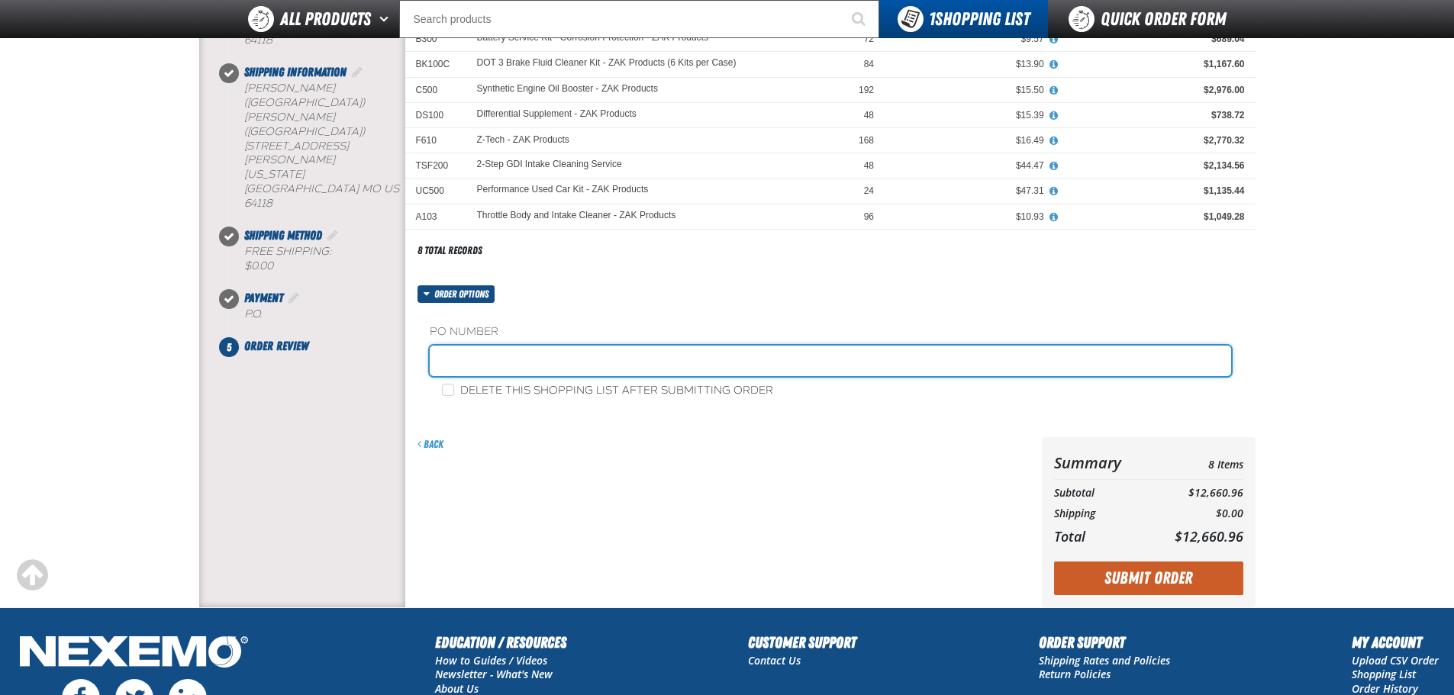
click at [607, 349] on input "text" at bounding box center [831, 361] width 802 height 31
type input "840649-JC"
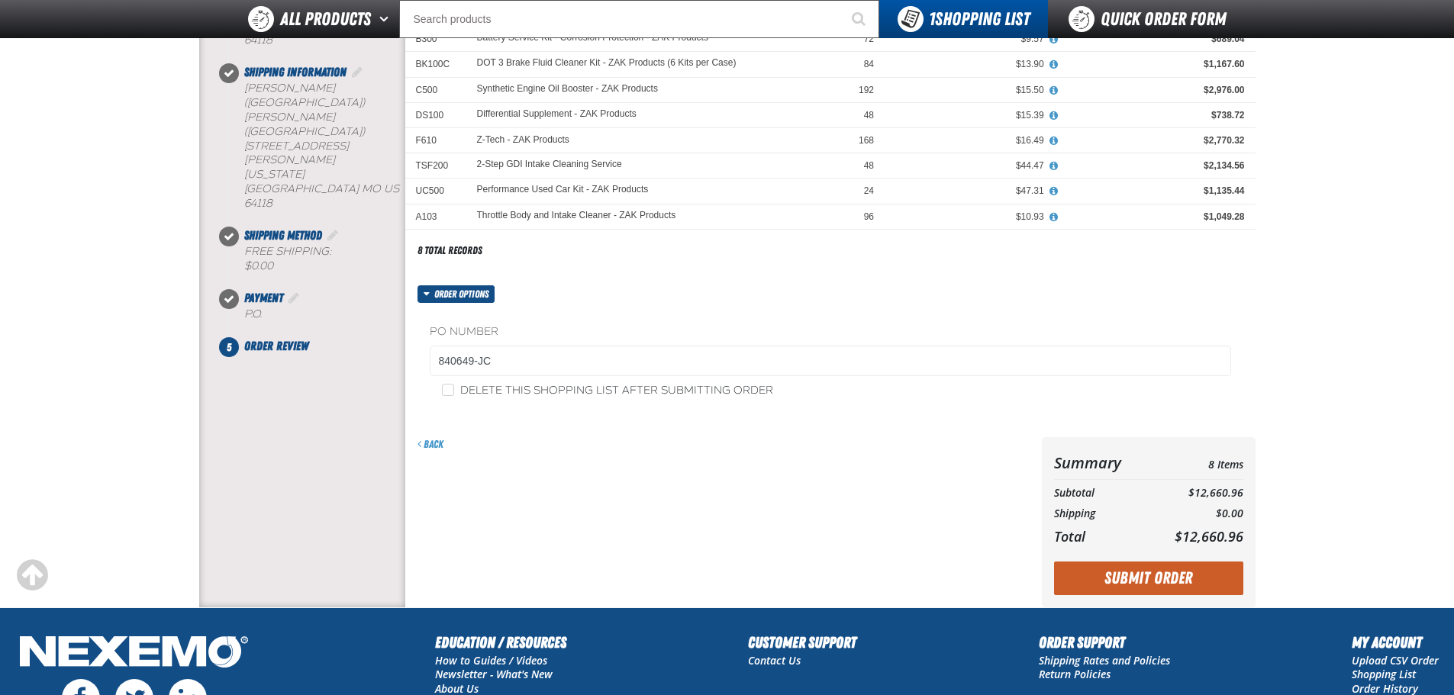
click at [627, 386] on label "Delete this shopping list after submitting order" at bounding box center [607, 391] width 331 height 15
click at [454, 386] on input "Delete this shopping list after submitting order" at bounding box center [448, 390] width 12 height 12
checkbox input "true"
click at [1187, 582] on button "Submit Order" at bounding box center [1148, 579] width 189 height 34
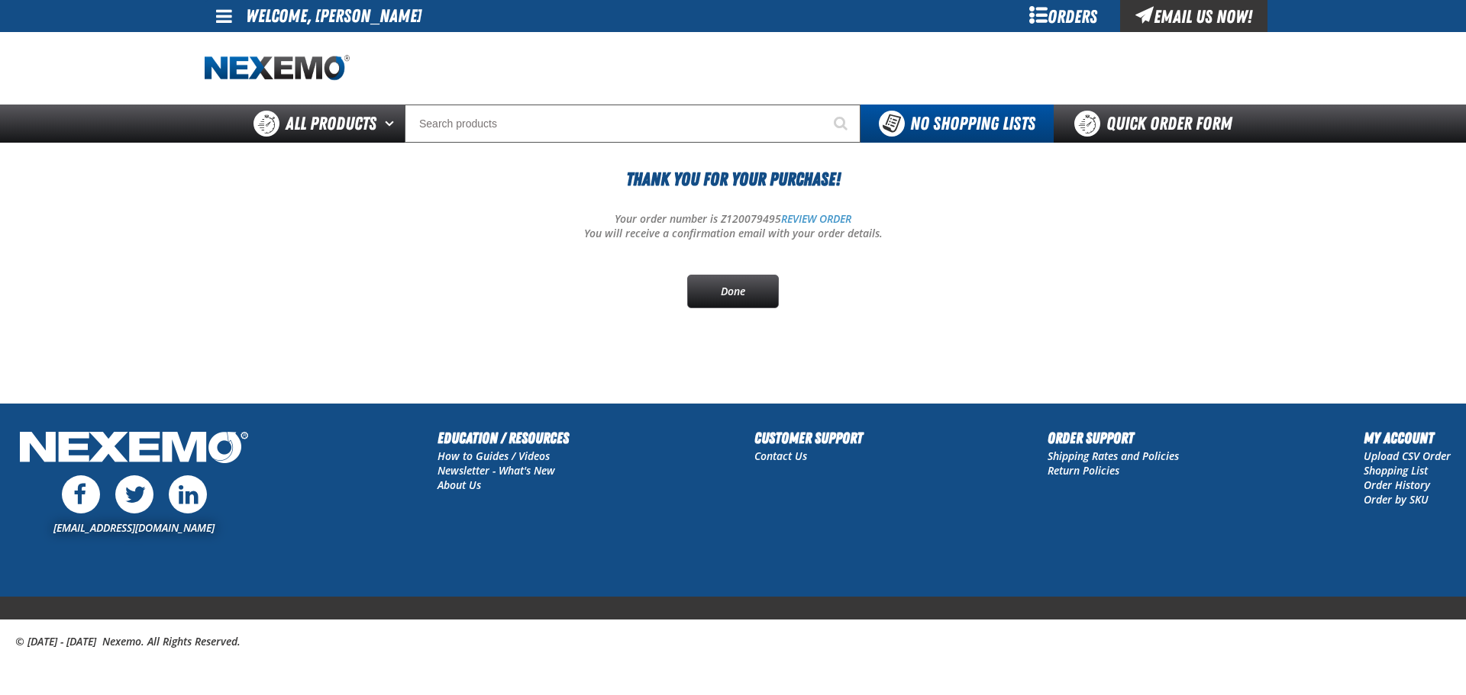
drag, startPoint x: 737, startPoint y: 286, endPoint x: 974, endPoint y: 305, distance: 237.4
click at [737, 286] on link "Done" at bounding box center [733, 292] width 92 height 34
